Goal: Task Accomplishment & Management: Use online tool/utility

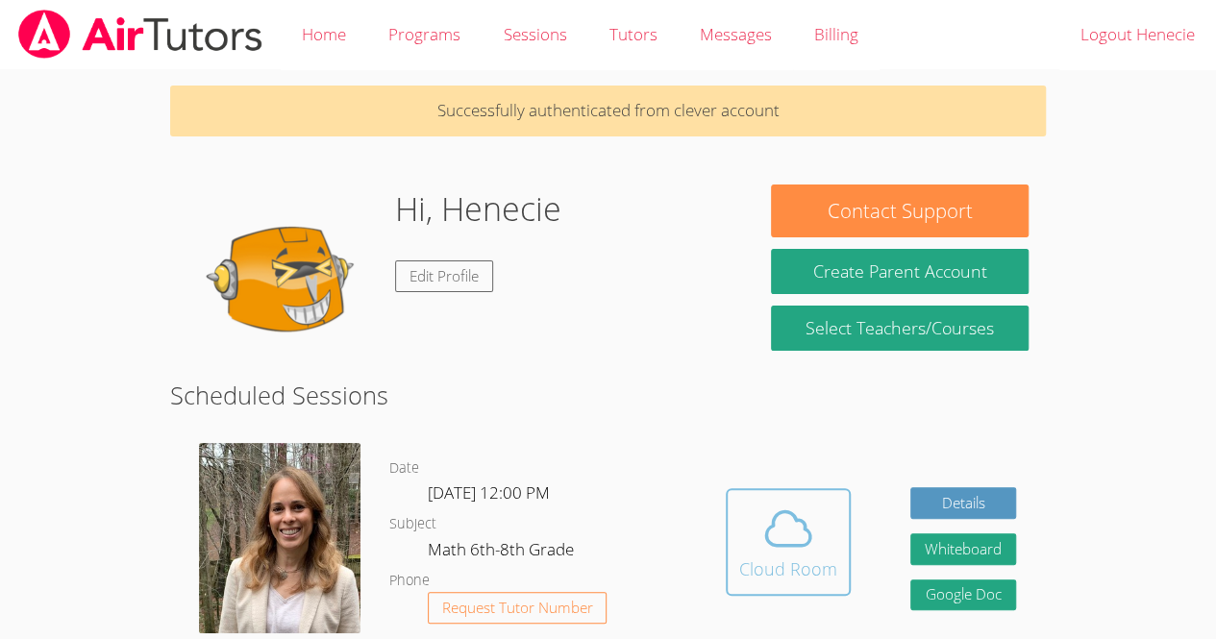
click at [836, 516] on button "Cloud Room" at bounding box center [788, 542] width 125 height 108
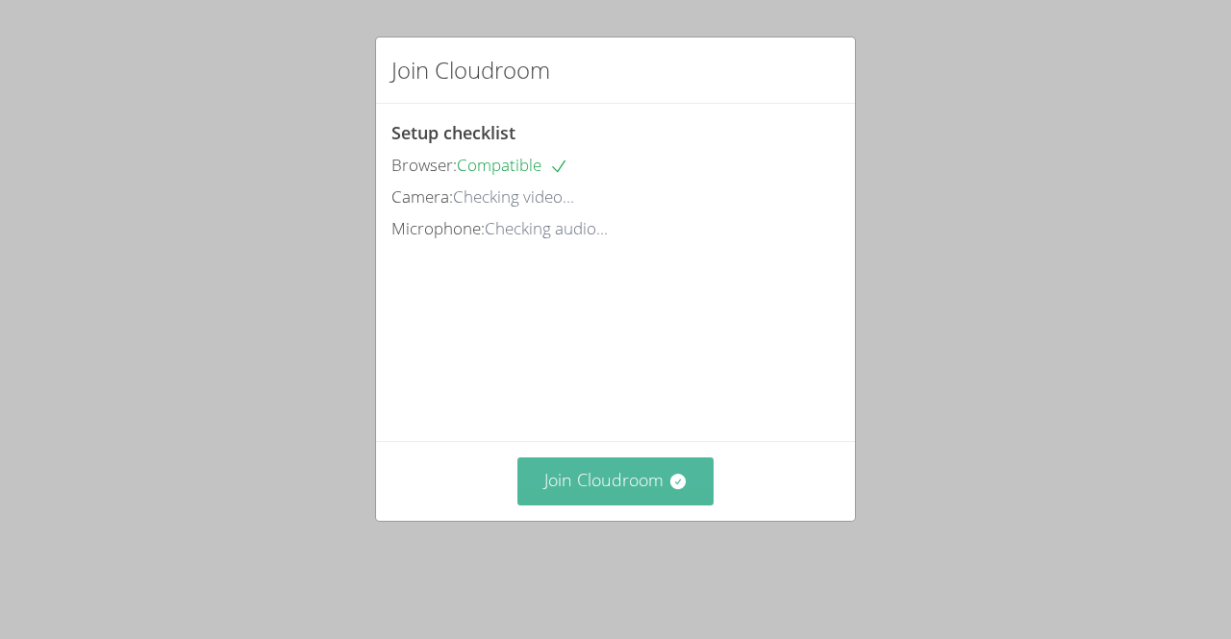
click at [592, 502] on button "Join Cloudroom" at bounding box center [615, 481] width 197 height 47
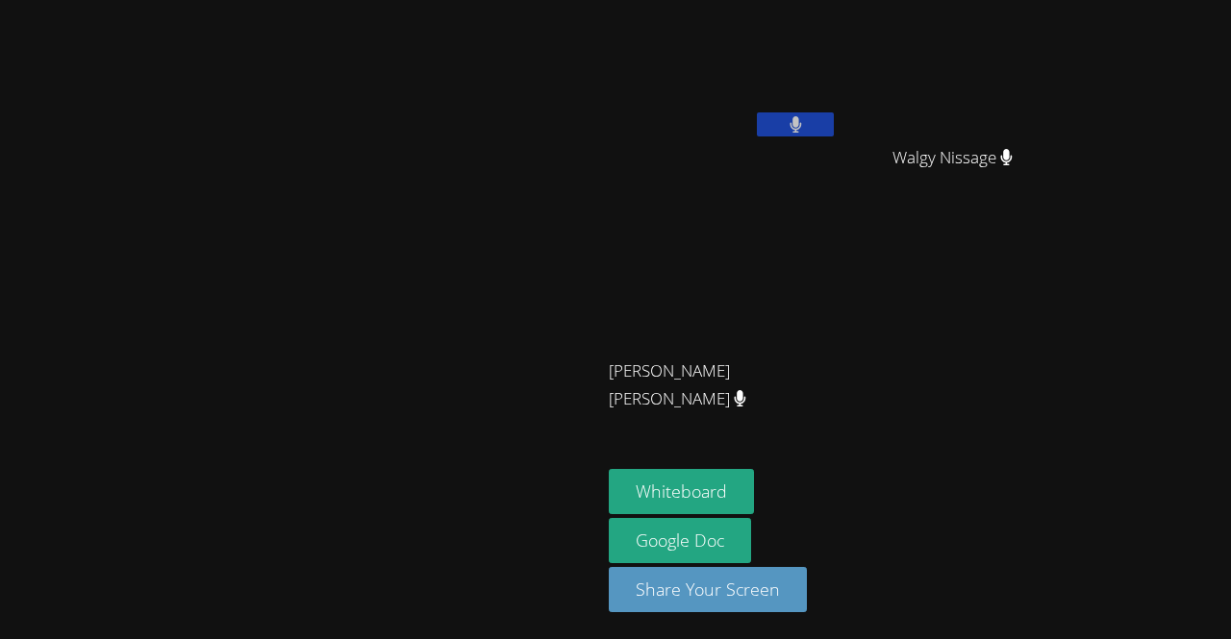
drag, startPoint x: 744, startPoint y: 224, endPoint x: 623, endPoint y: 177, distance: 130.0
click at [601, 177] on main "[PERSON_NAME]" at bounding box center [300, 319] width 601 height 639
click at [754, 487] on button "Whiteboard" at bounding box center [681, 491] width 145 height 45
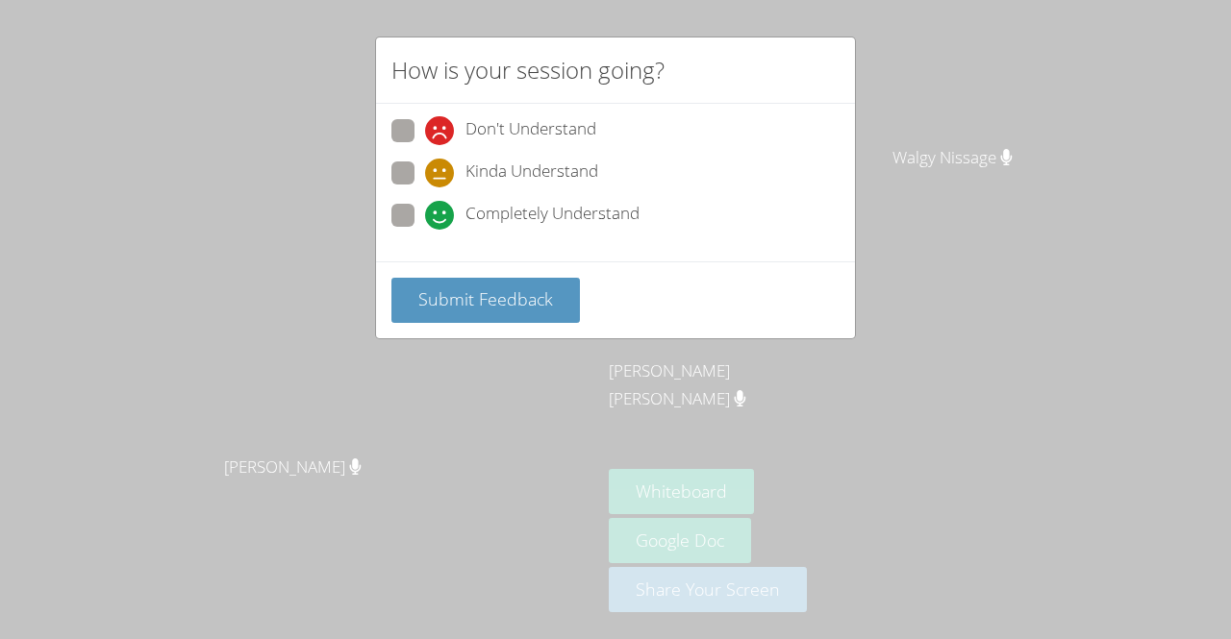
click at [425, 230] on span at bounding box center [425, 230] width 0 height 0
click at [425, 212] on input "Completely Understand" at bounding box center [433, 212] width 16 height 16
radio input "true"
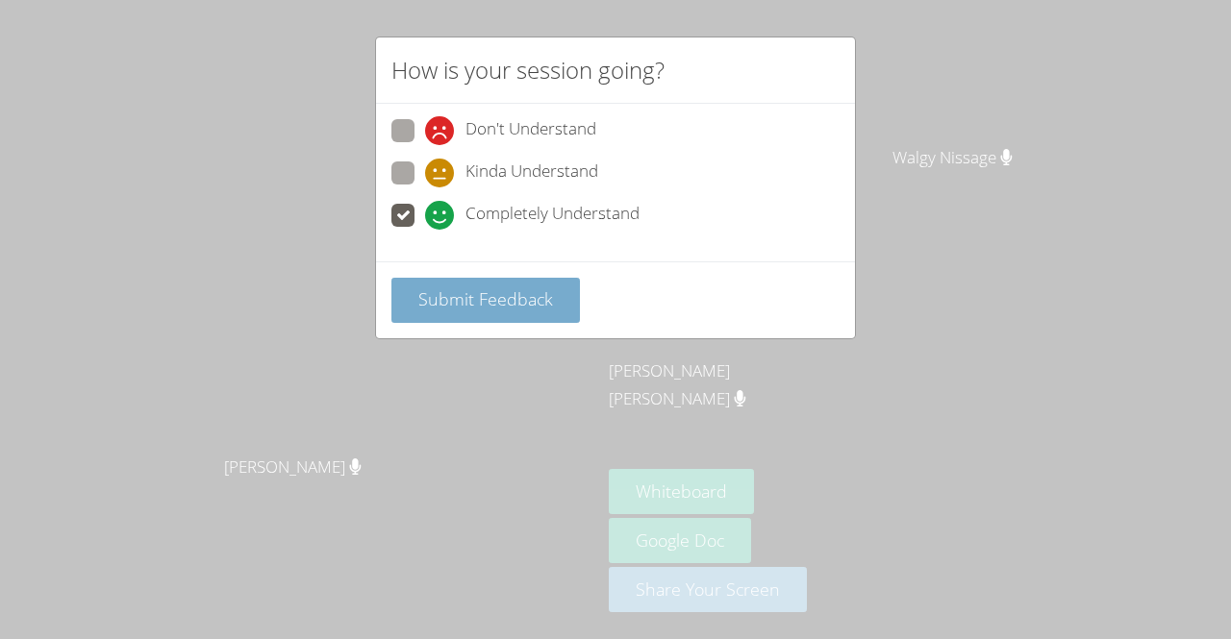
click at [517, 295] on span "Submit Feedback" at bounding box center [485, 298] width 135 height 23
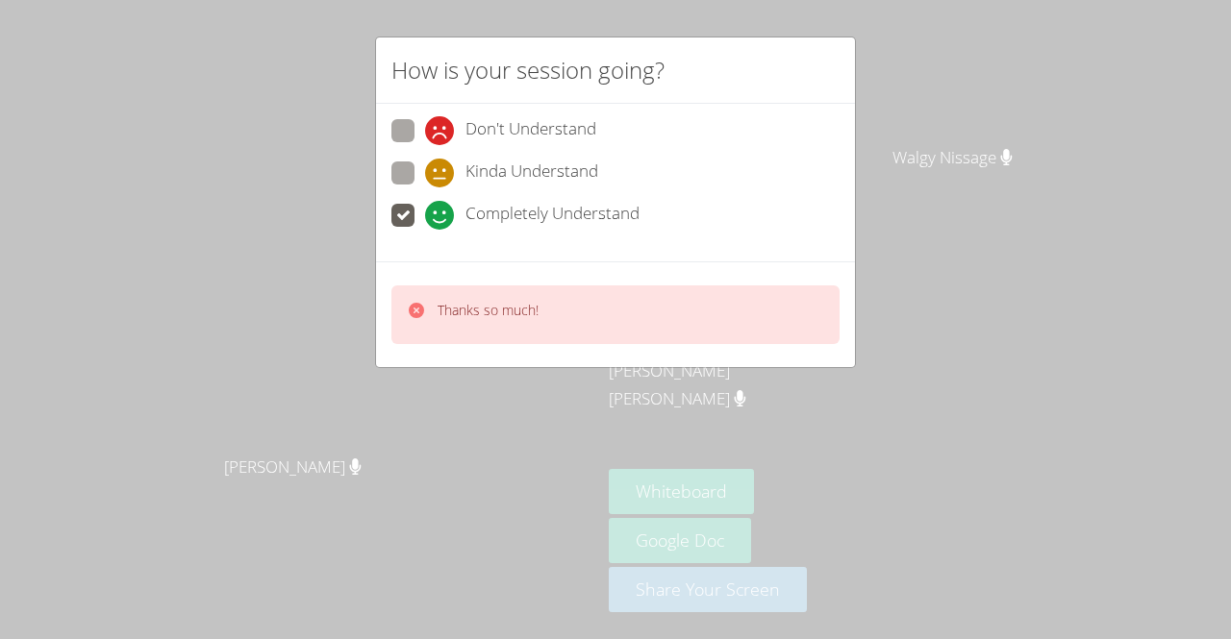
click at [413, 312] on icon at bounding box center [416, 310] width 15 height 15
